Goal: Transaction & Acquisition: Download file/media

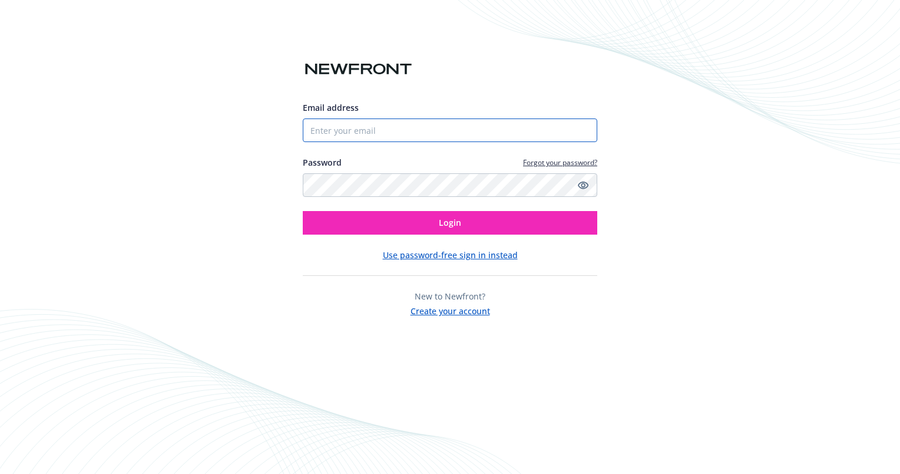
click at [500, 128] on input "Email address" at bounding box center [450, 130] width 295 height 24
click at [0, 473] on com-1password-button at bounding box center [0, 474] width 0 height 0
type input "[EMAIL_ADDRESS][PERSON_NAME][DOMAIN_NAME]"
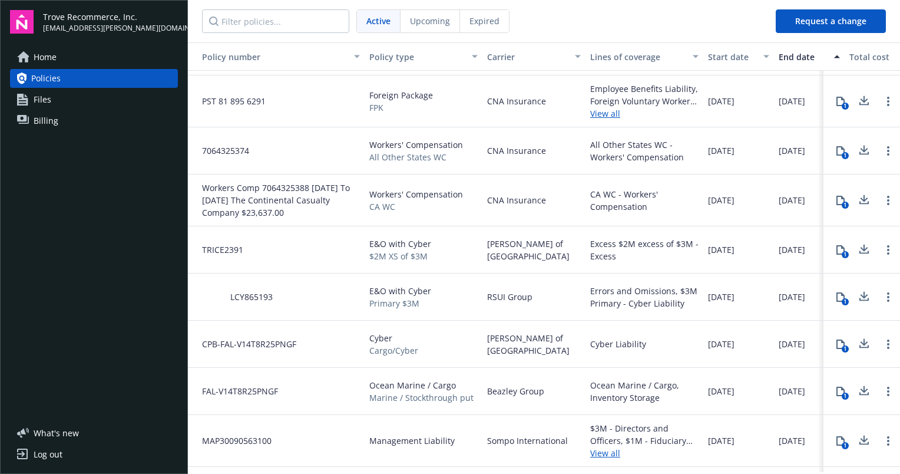
scroll to position [187, 0]
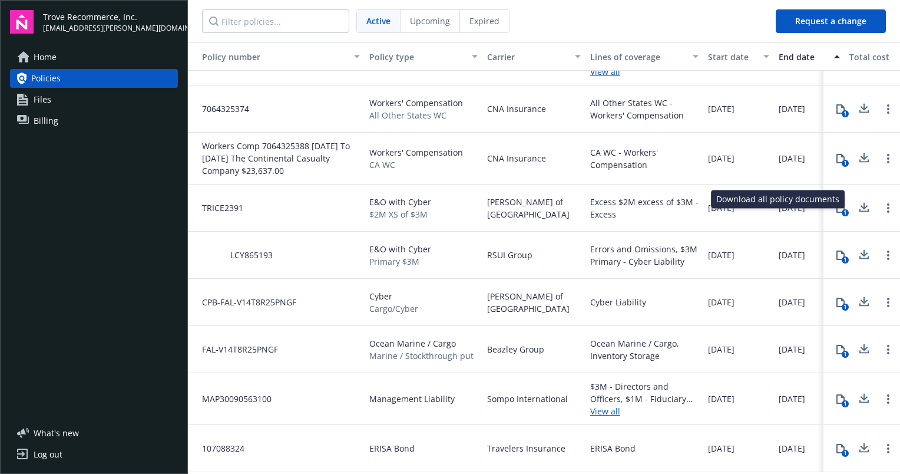
click at [857, 200] on icon at bounding box center [864, 207] width 14 height 15
click at [861, 296] on icon at bounding box center [865, 299] width 8 height 7
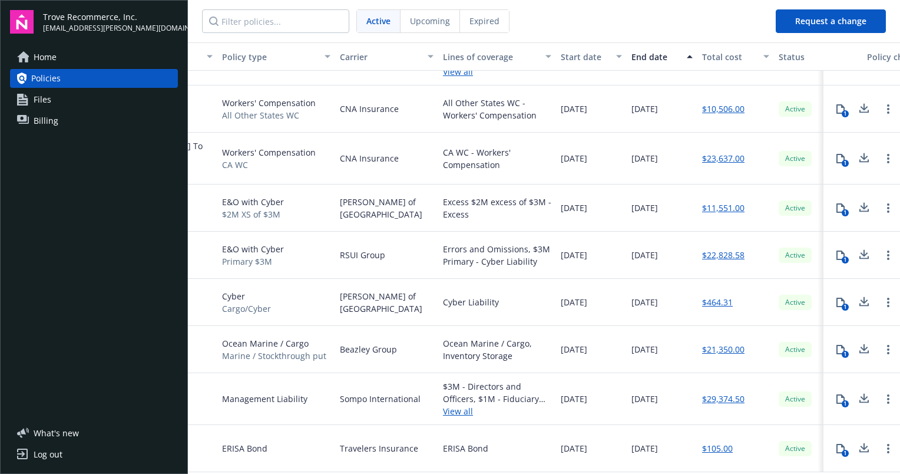
scroll to position [187, 157]
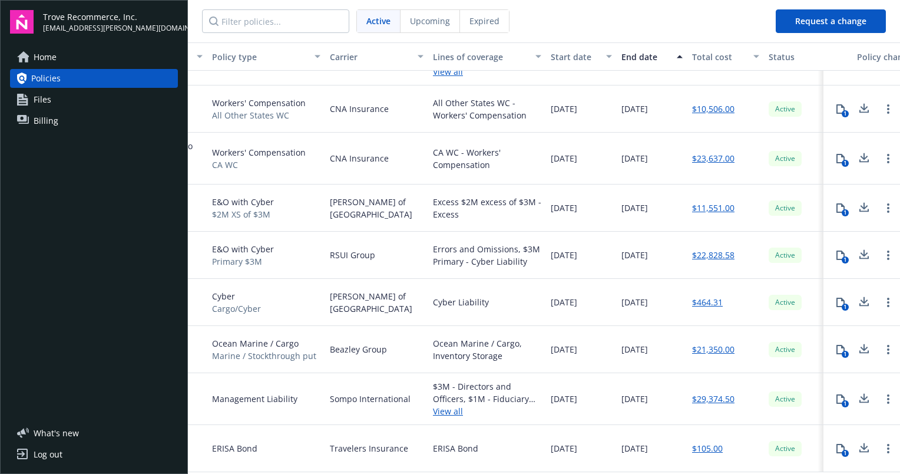
click at [857, 247] on icon at bounding box center [864, 254] width 14 height 15
